Goal: Check status: Check status

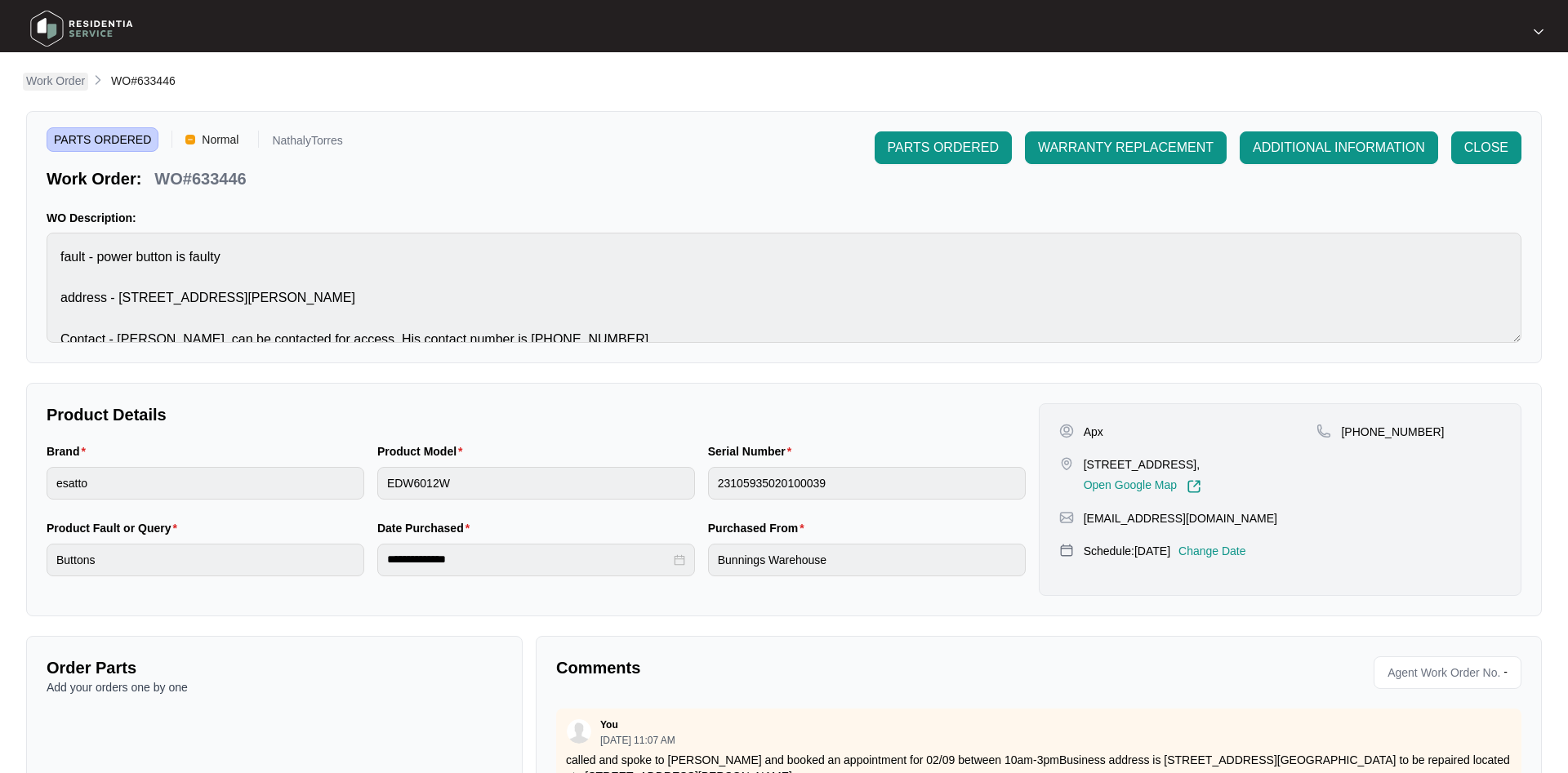
click at [73, 80] on p "Work Order" at bounding box center [56, 80] width 59 height 16
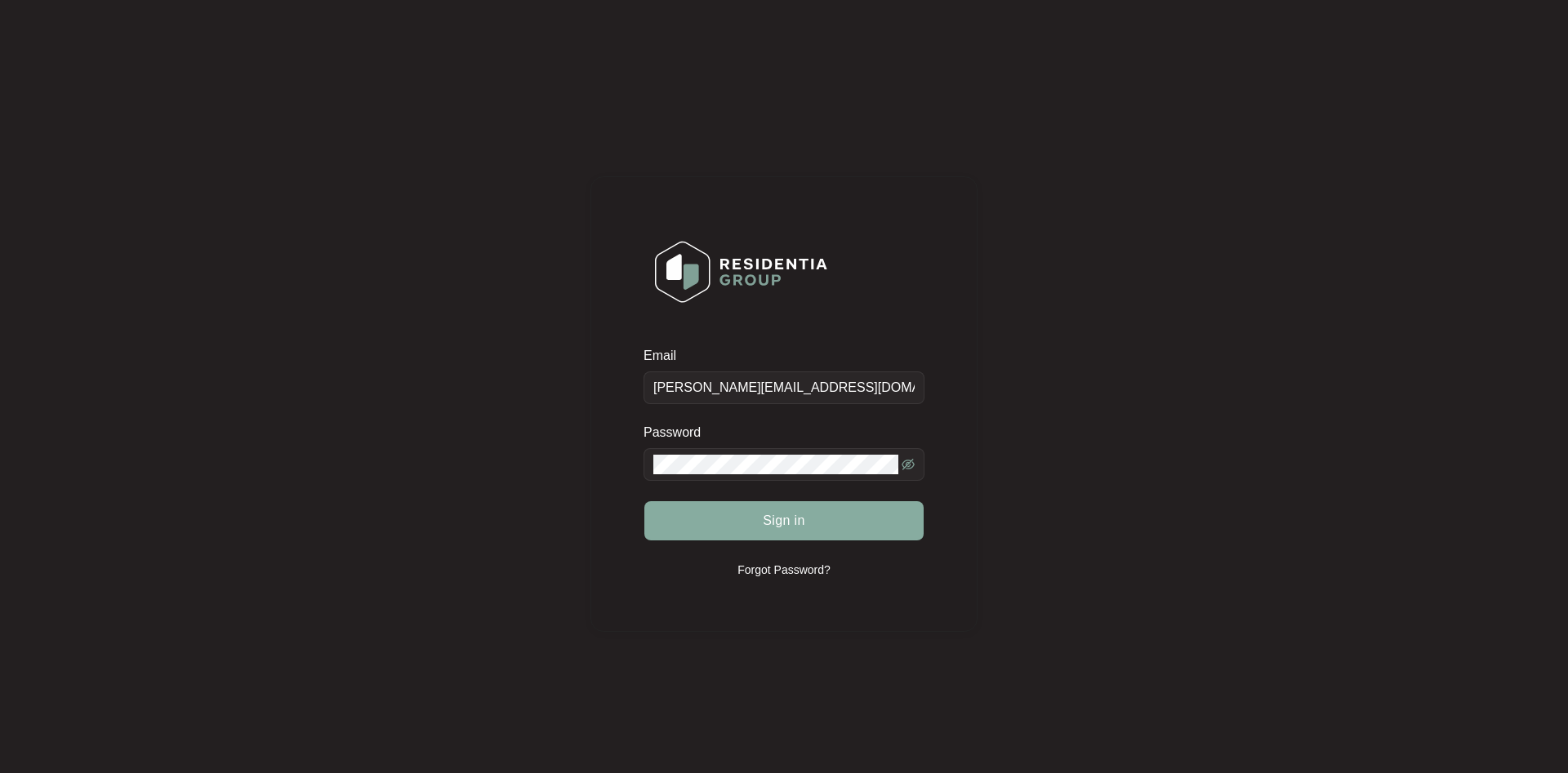
click at [757, 516] on button "Sign in" at bounding box center [784, 521] width 279 height 39
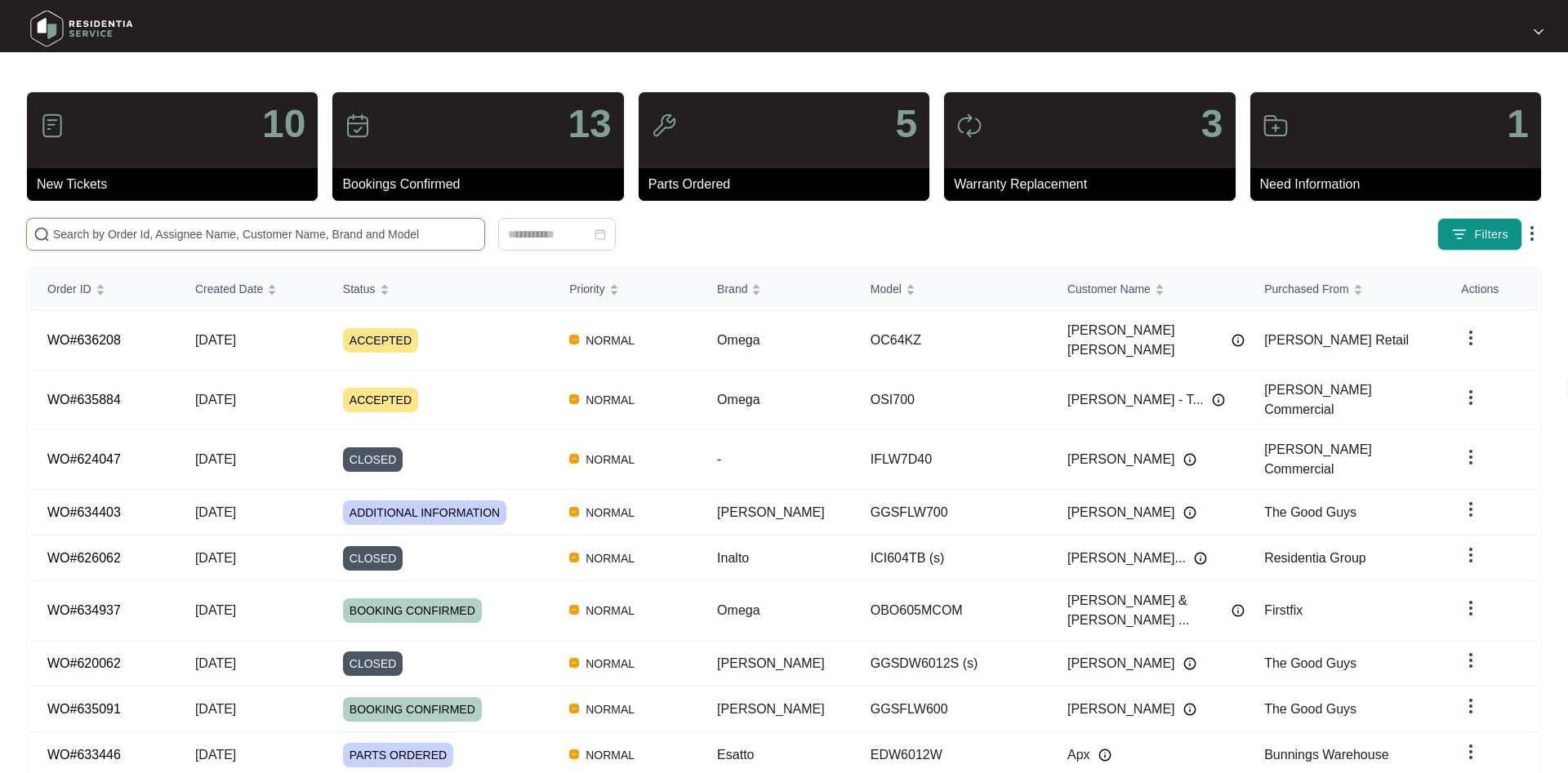
click at [114, 231] on input "text" at bounding box center [265, 234] width 425 height 18
paste input "636208"
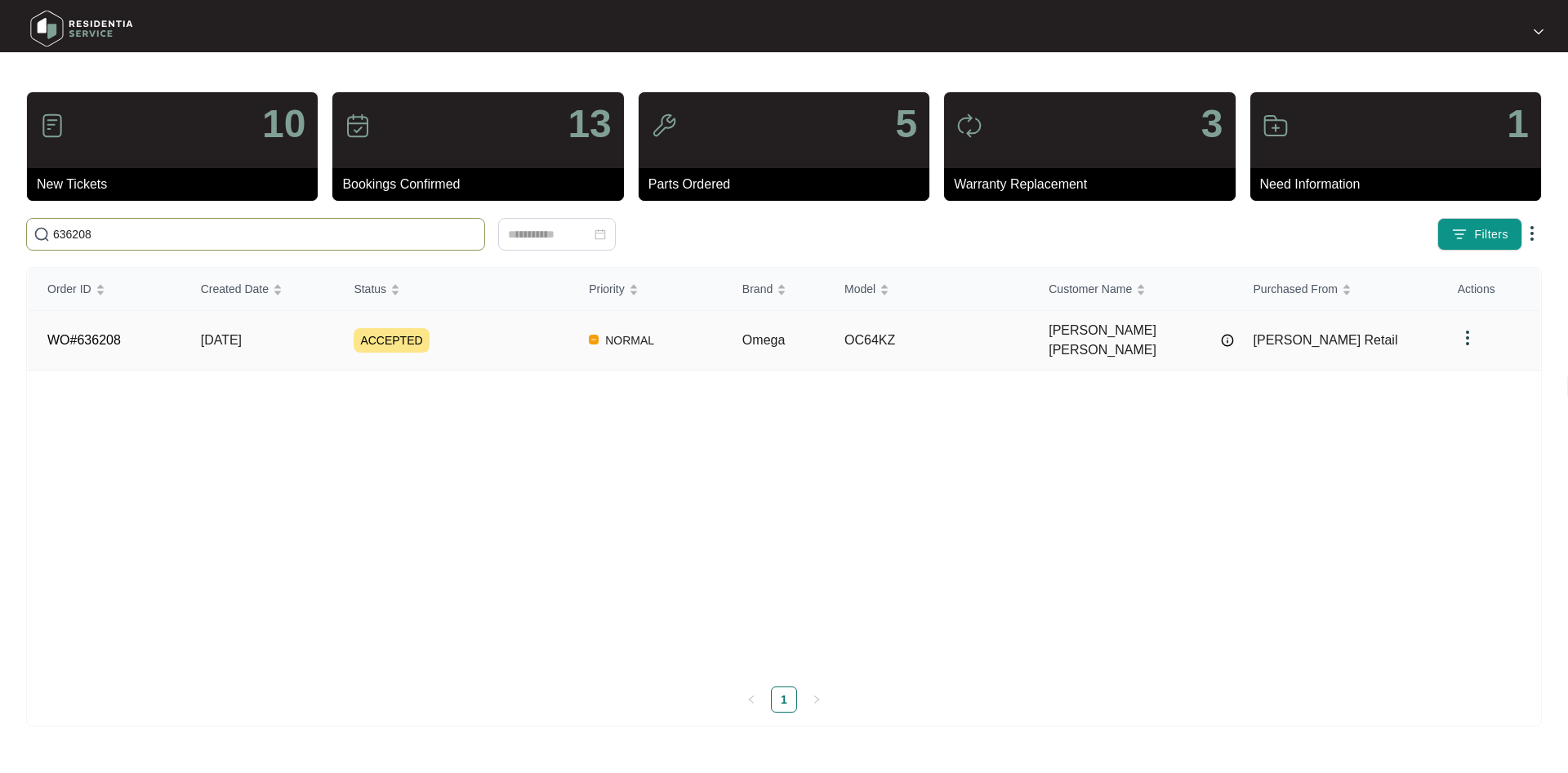
type input "636208"
click at [506, 333] on div "ACCEPTED" at bounding box center [461, 340] width 215 height 25
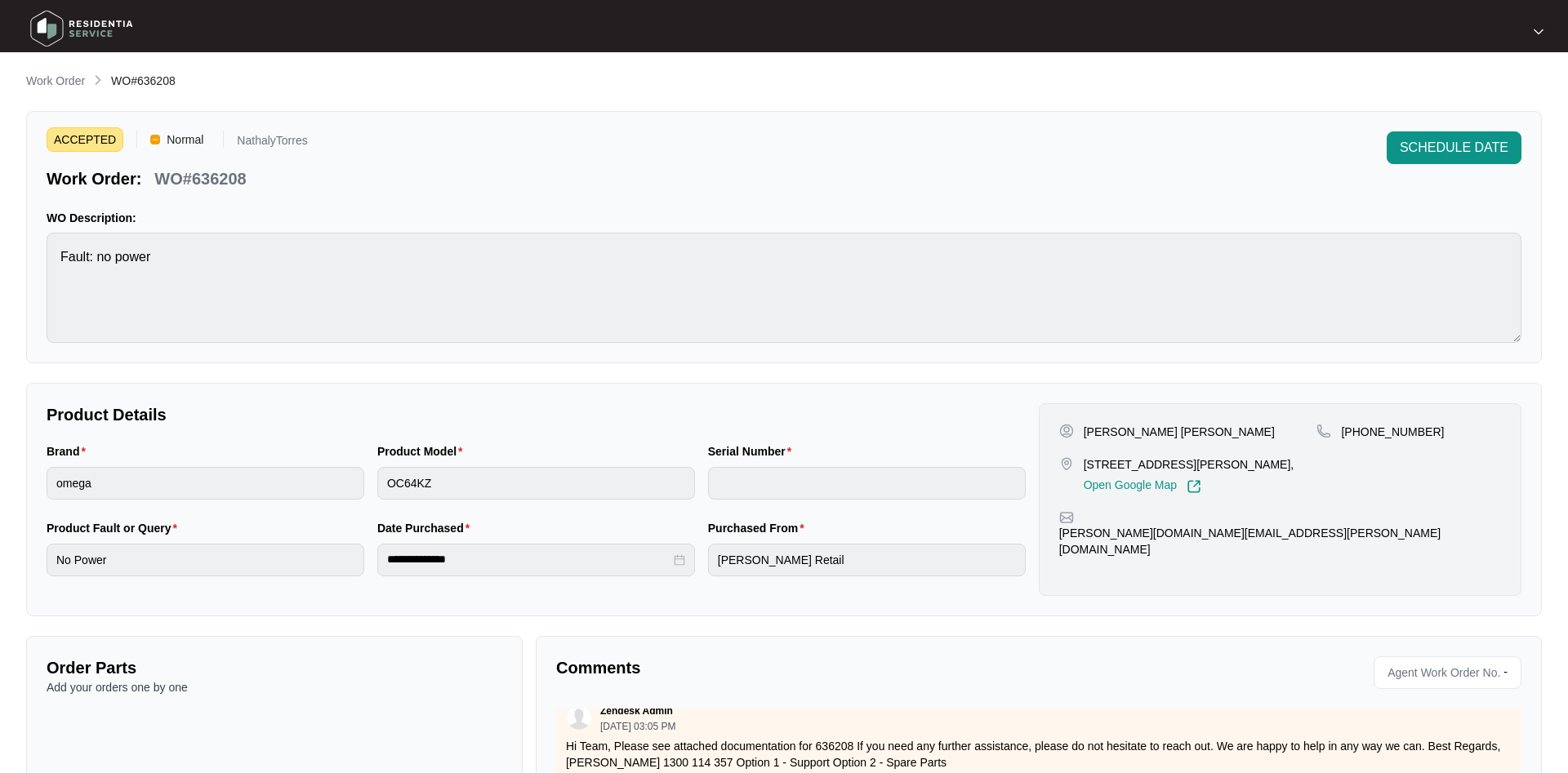
drag, startPoint x: 458, startPoint y: 167, endPoint x: 402, endPoint y: 200, distance: 65.0
click at [441, 173] on div "ACCEPTED Normal NathalyTorres Work Order: WO#636208 SCHEDULE DATE" at bounding box center [784, 161] width 1475 height 59
click at [138, 710] on div "Order Parts Add your orders one by one" at bounding box center [274, 764] width 496 height 256
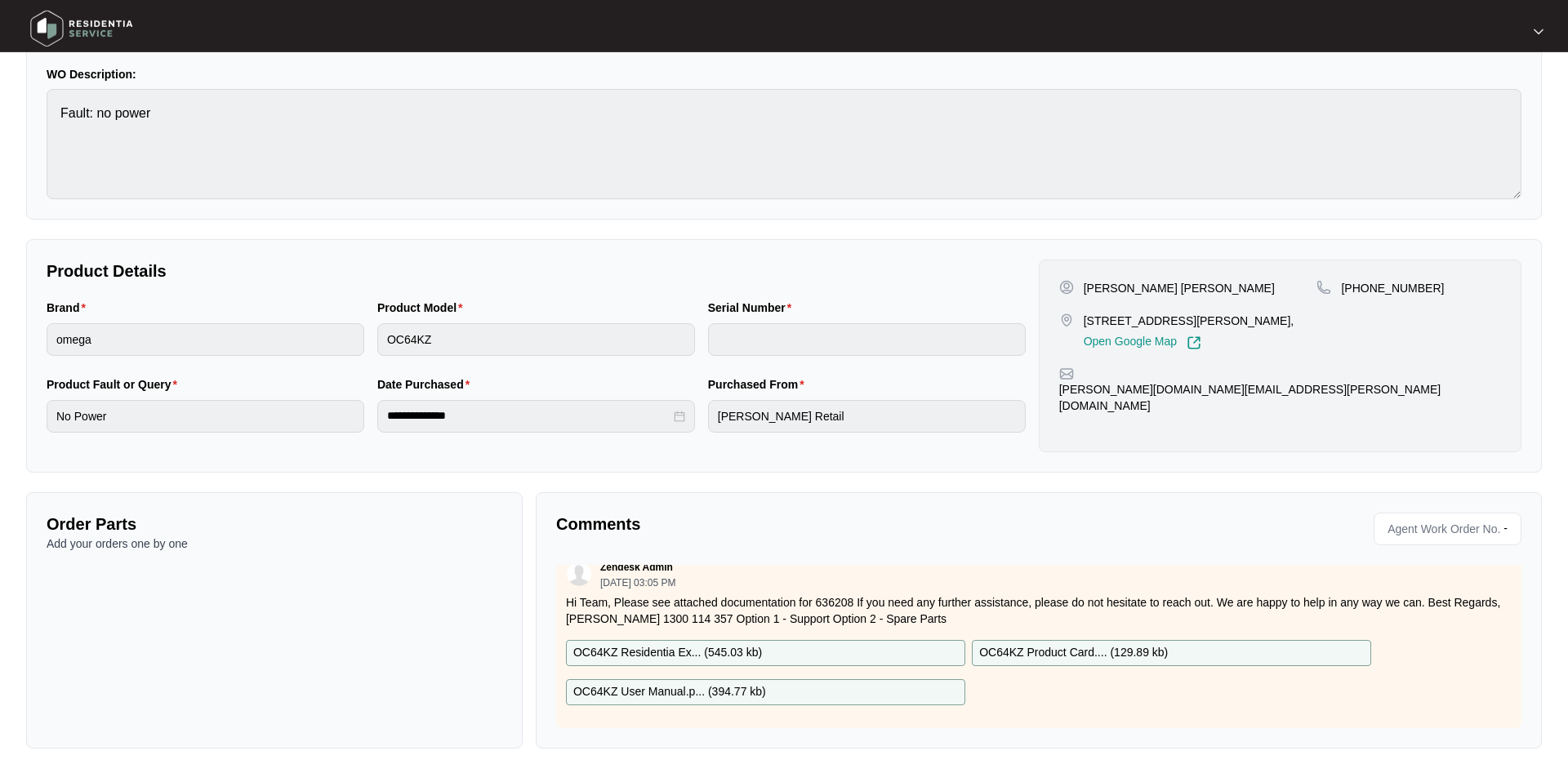
scroll to position [144, 0]
click at [1442, 531] on span "Agent Work Order No." at bounding box center [1441, 528] width 120 height 25
click at [1506, 526] on p "-" at bounding box center [1509, 528] width 10 height 25
